Goal: Communication & Community: Answer question/provide support

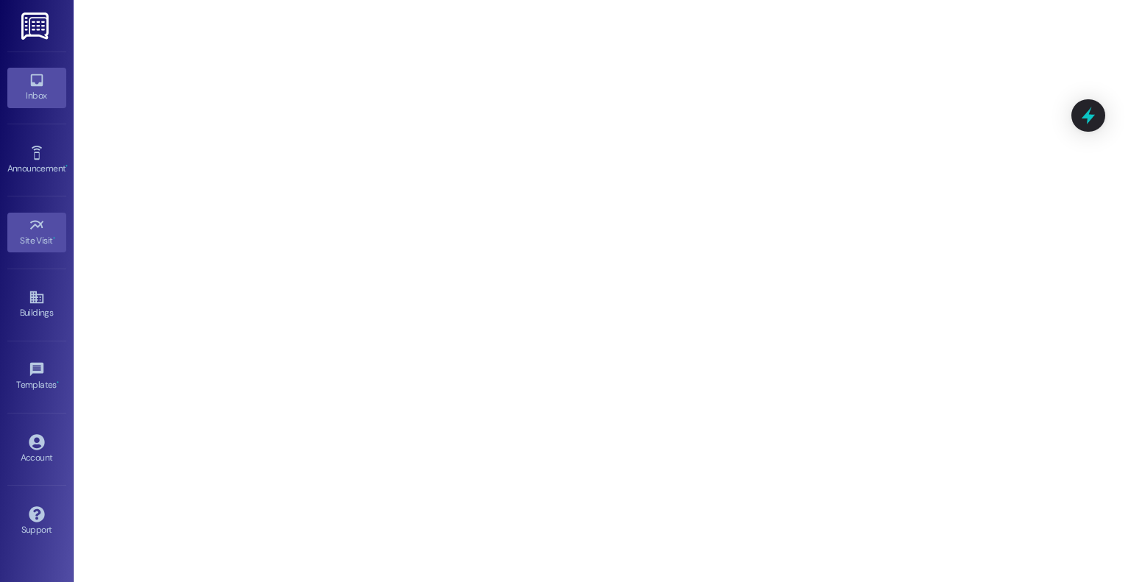
click at [26, 79] on link "Inbox" at bounding box center [36, 88] width 59 height 40
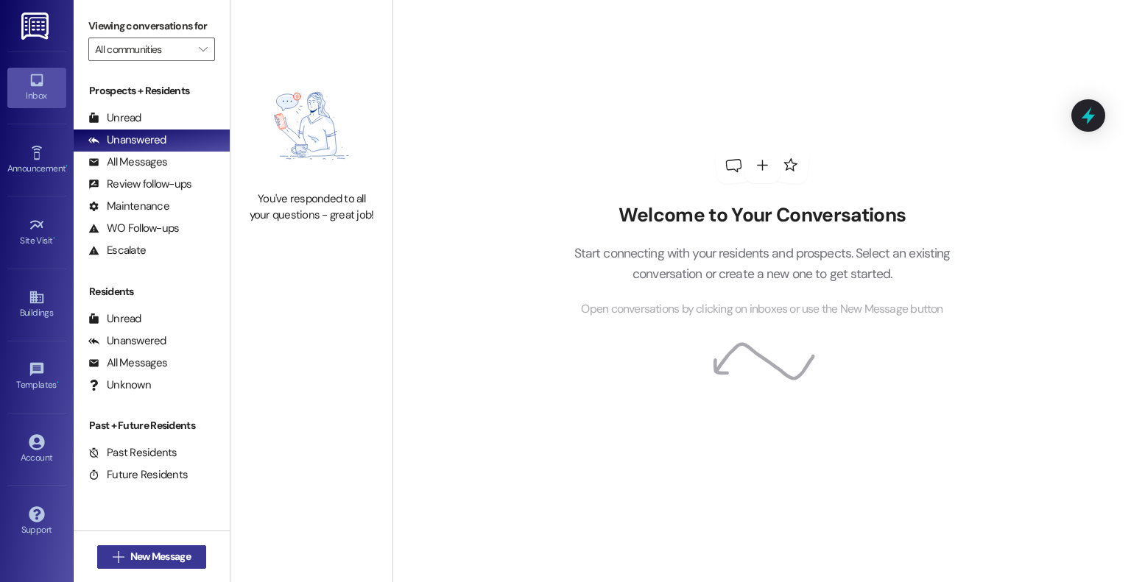
click at [168, 552] on span "New Message" at bounding box center [160, 556] width 60 height 15
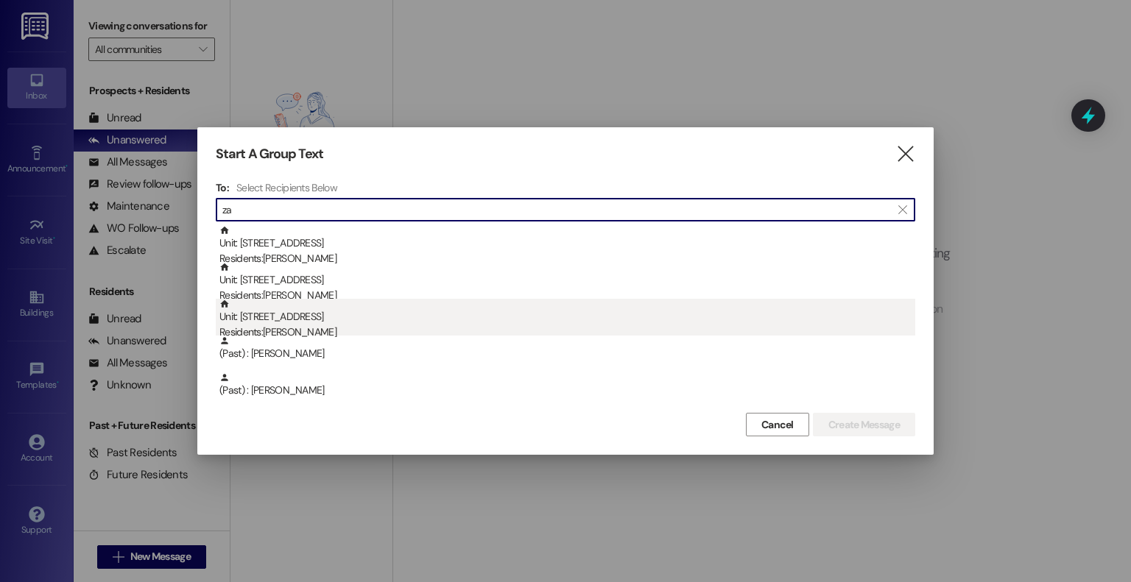
type input "za"
click at [347, 323] on div "Unit: [STREET_ADDRESS] Residents: [PERSON_NAME]" at bounding box center [567, 320] width 696 height 42
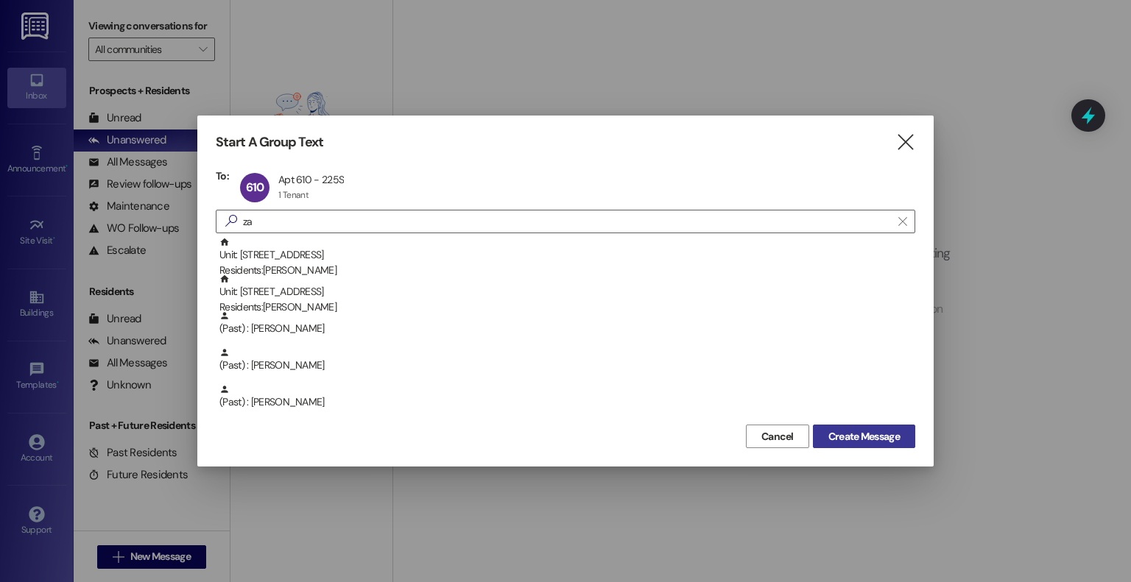
click at [851, 427] on button "Create Message" at bounding box center [864, 437] width 102 height 24
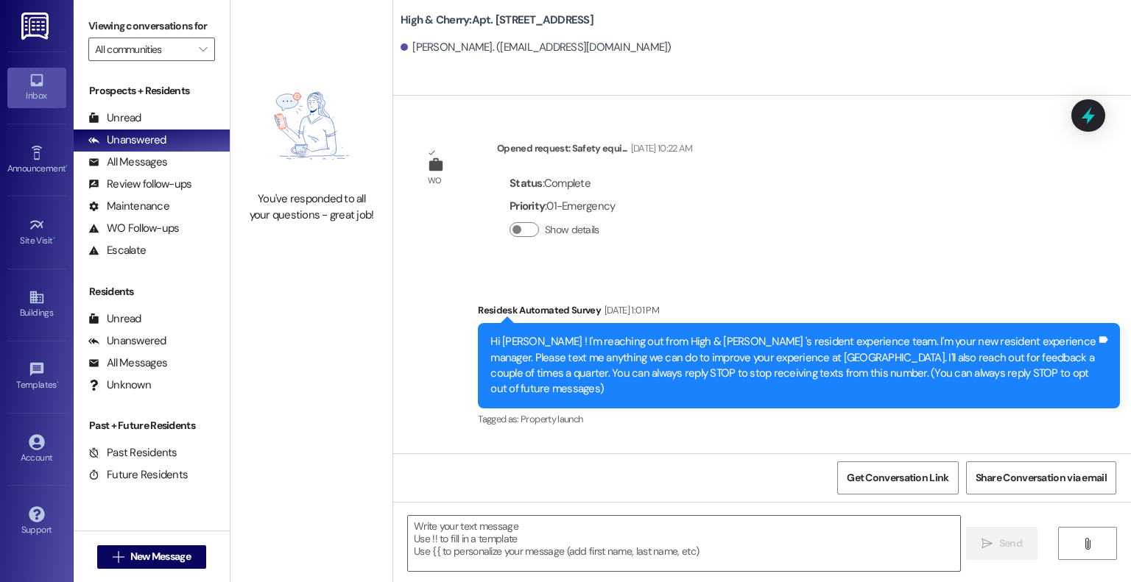
type textarea "Fetching suggested responses. Please feel free to read through the conversation…"
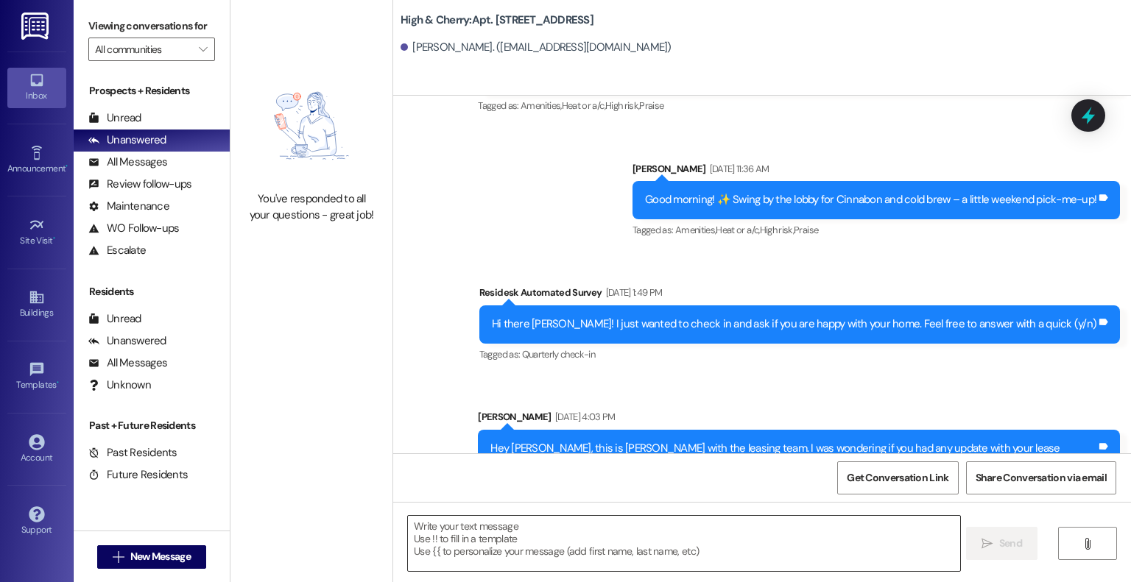
click at [667, 523] on textarea at bounding box center [683, 543] width 551 height 55
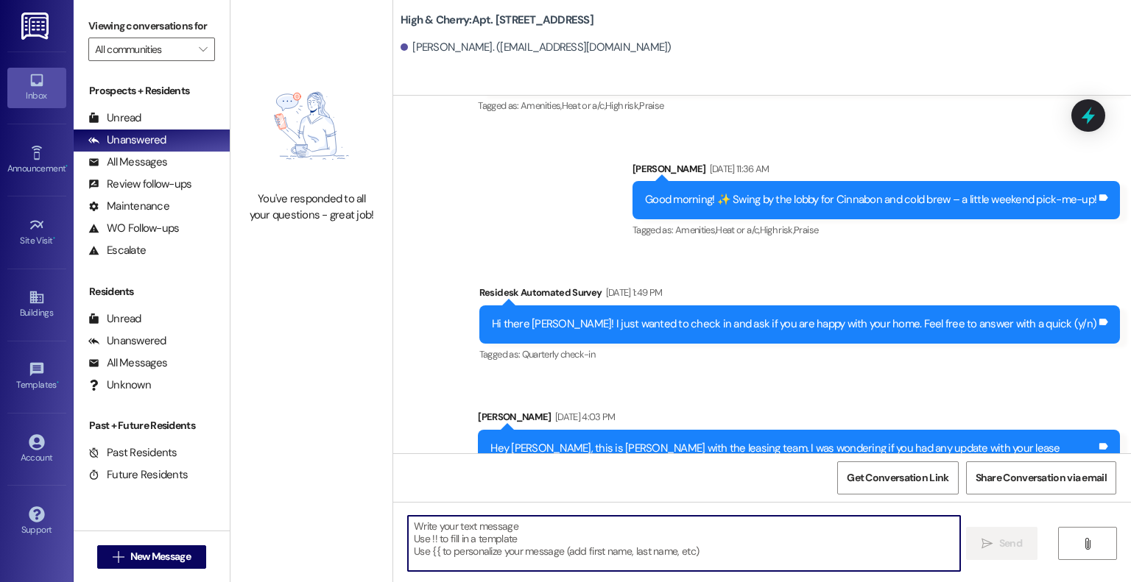
paste textarea "Hey [PERSON_NAME], Just a reminder they're coming to install your closet [DATE]…"
type textarea "Hey [PERSON_NAME], Just a reminder they're coming to install your closet [DATE]…"
click at [991, 534] on button " Send" at bounding box center [1001, 543] width 71 height 33
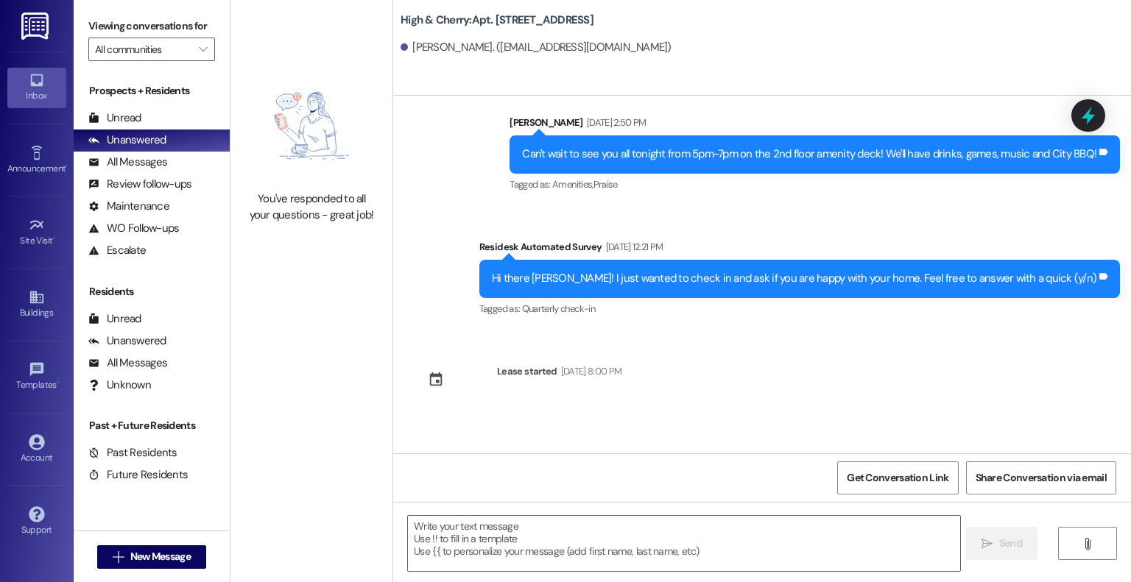
scroll to position [11382, 0]
